Goal: Information Seeking & Learning: Learn about a topic

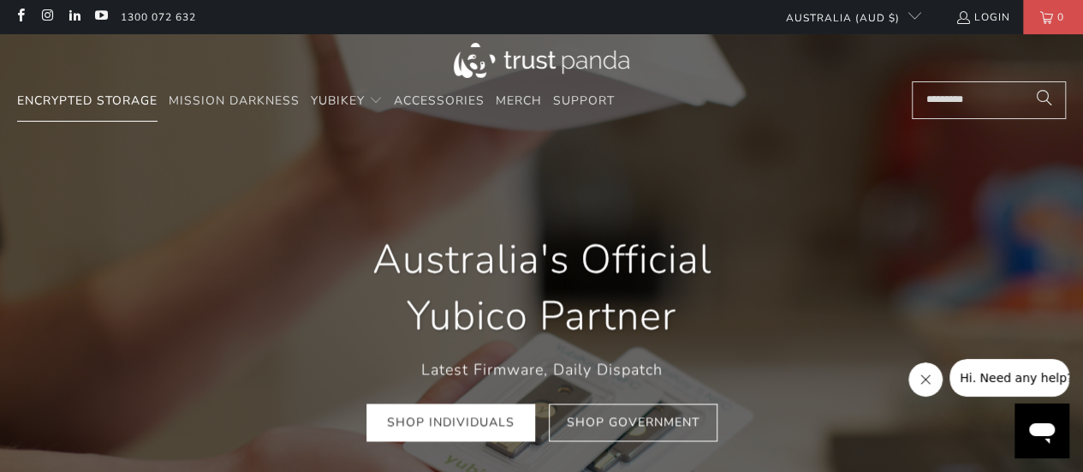
click at [88, 102] on span "Encrypted Storage" at bounding box center [87, 101] width 140 height 16
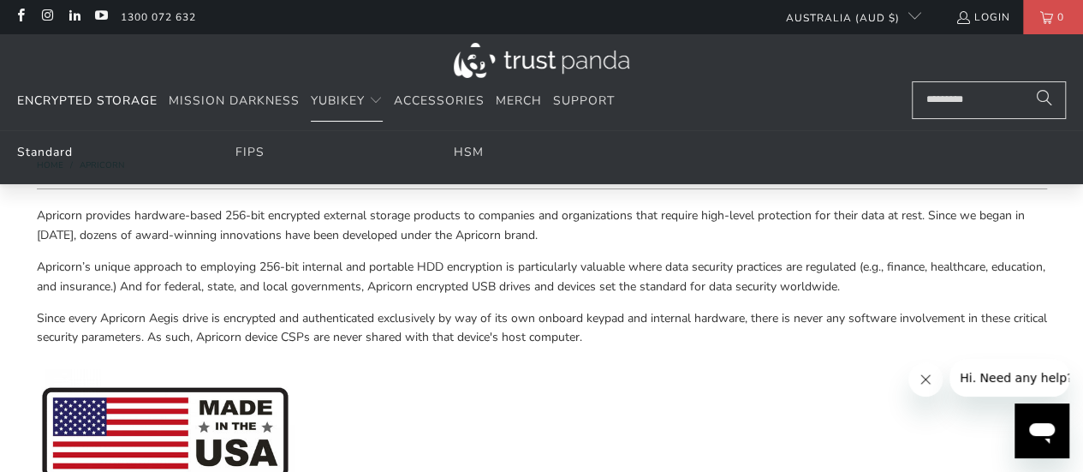
click at [69, 148] on link "Standard" at bounding box center [45, 152] width 56 height 16
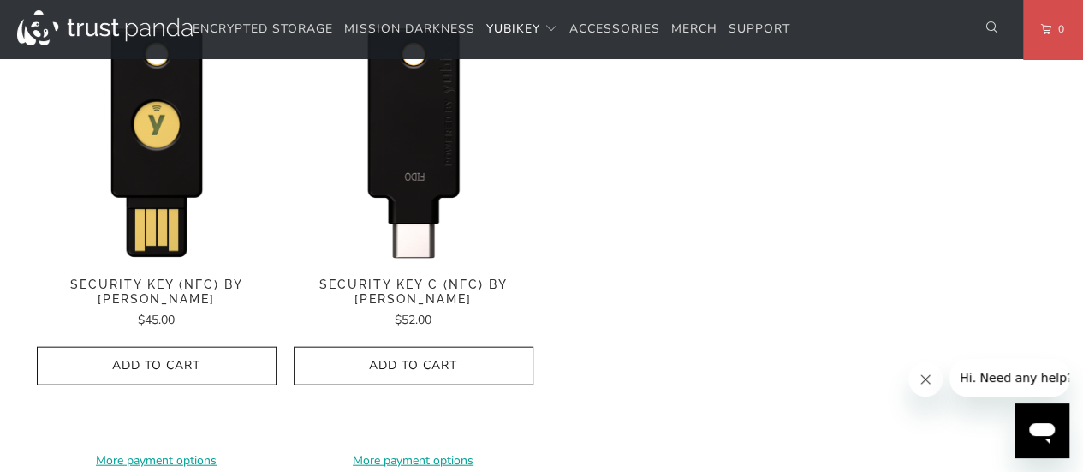
scroll to position [1825, 0]
